Goal: Information Seeking & Learning: Check status

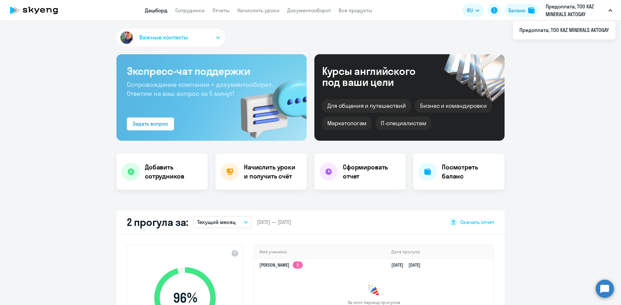
scroll to position [129, 0]
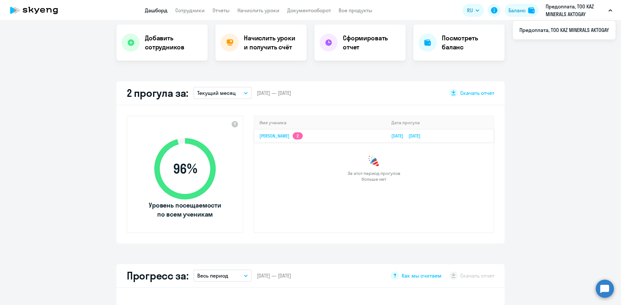
click at [263, 135] on link "[PERSON_NAME] 2" at bounding box center [280, 136] width 43 height 6
click at [393, 138] on link "[DATE] [DATE]" at bounding box center [408, 136] width 34 height 6
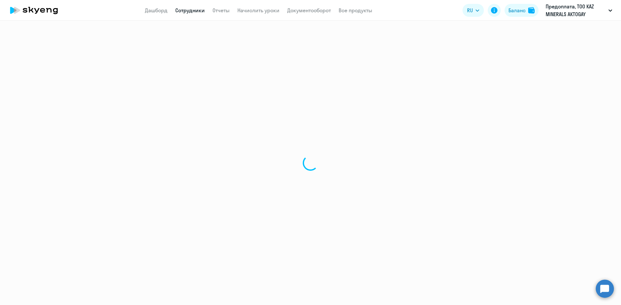
select select "english"
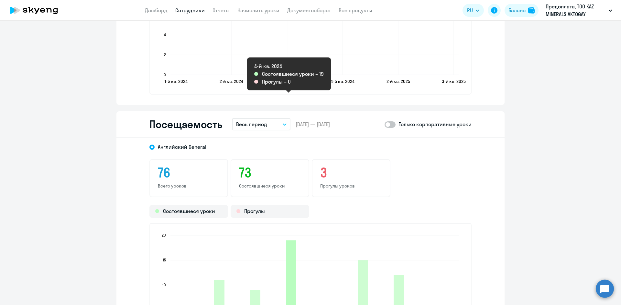
scroll to position [738, 0]
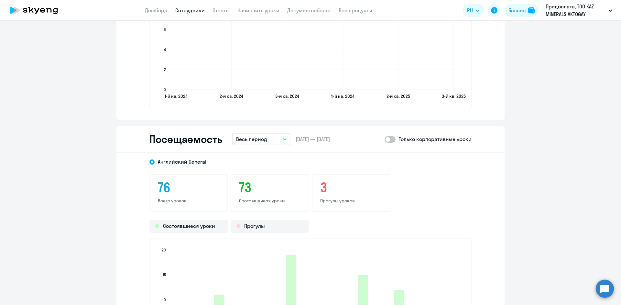
click at [274, 141] on button "Весь период" at bounding box center [261, 139] width 58 height 12
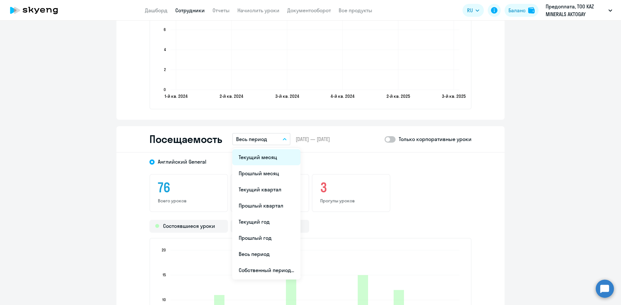
click at [266, 156] on li "Текущий месяц" at bounding box center [266, 157] width 68 height 16
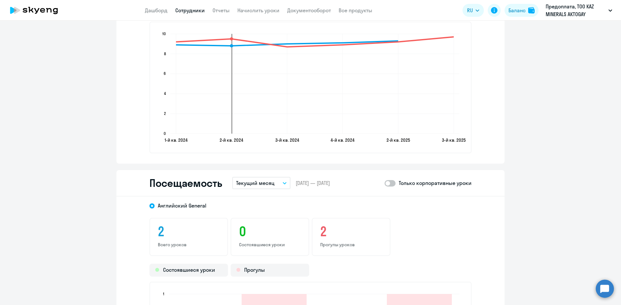
scroll to position [673, 0]
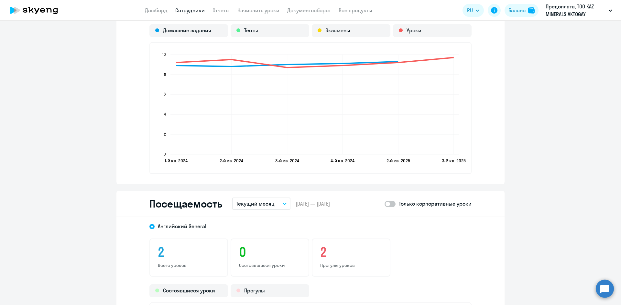
click at [156, 6] on app-menu-item-link "Дашборд" at bounding box center [156, 10] width 23 height 8
click at [162, 9] on link "Дашборд" at bounding box center [156, 10] width 23 height 6
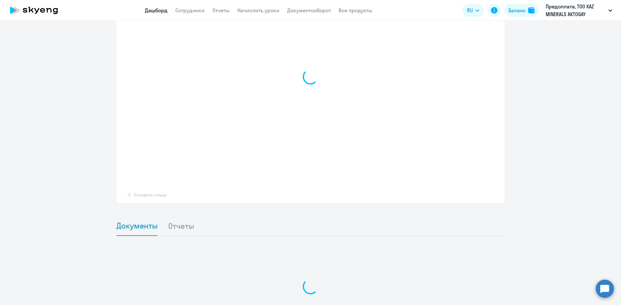
scroll to position [387, 0]
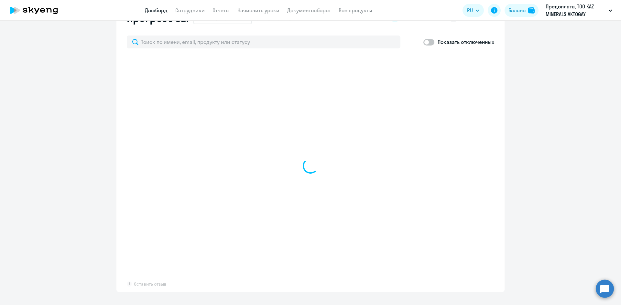
select select "30"
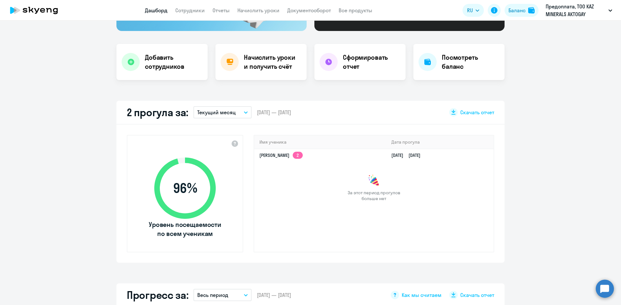
scroll to position [0, 0]
